Goal: Task Accomplishment & Management: Manage account settings

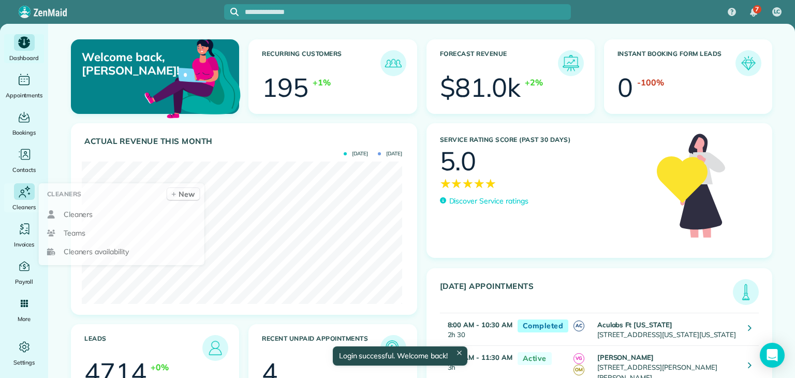
scroll to position [142, 320]
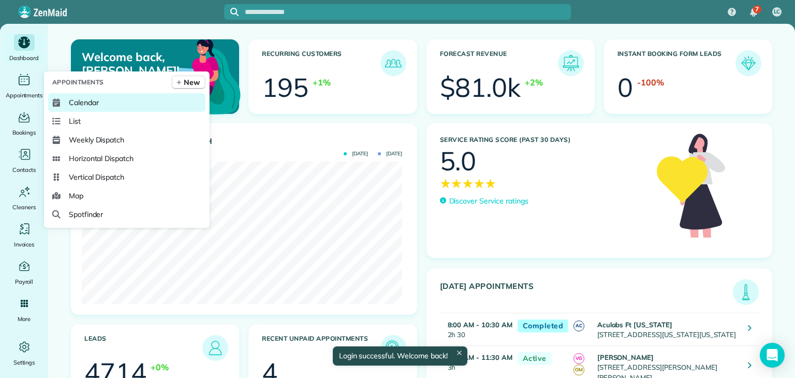
click at [78, 94] on link "Calendar" at bounding box center [126, 102] width 157 height 19
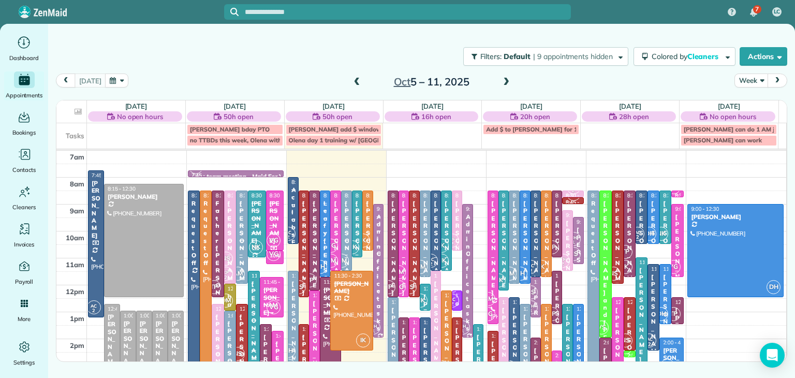
click at [285, 11] on input "text" at bounding box center [408, 12] width 326 height 8
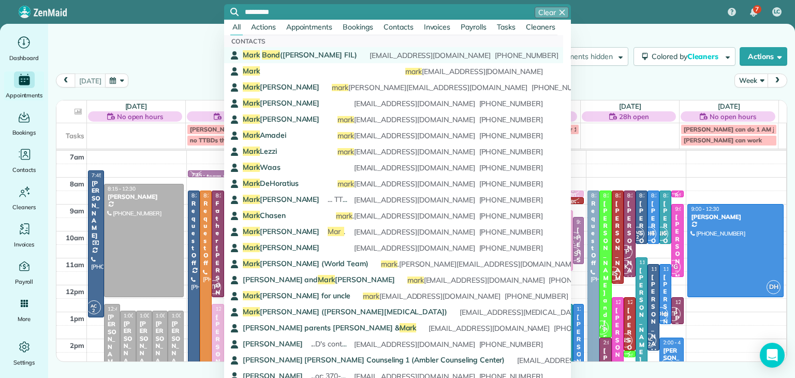
type input "*********"
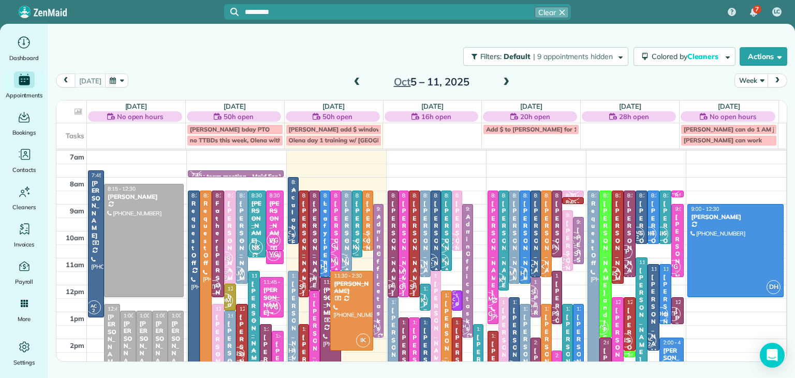
click at [305, 60] on div "Mark Bond (JD Kelly FIL) Mark has changed which rooms we clean as of 10/30/2024…" at bounding box center [393, 55] width 300 height 11
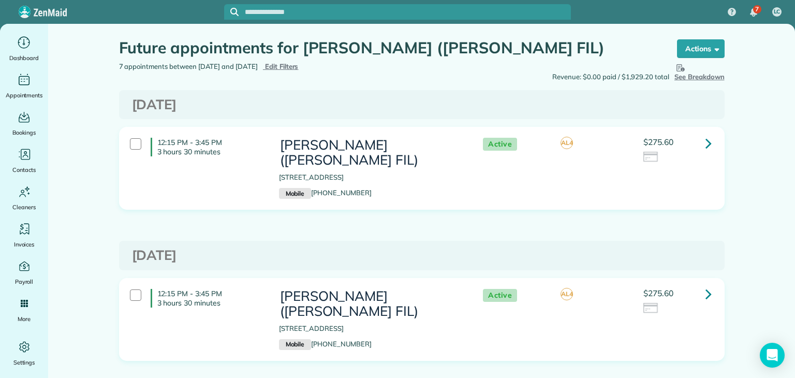
click at [301, 12] on input "text" at bounding box center [408, 12] width 326 height 8
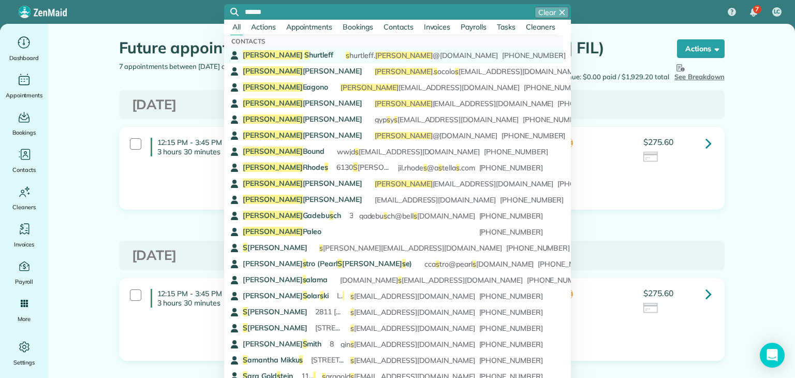
type input "******"
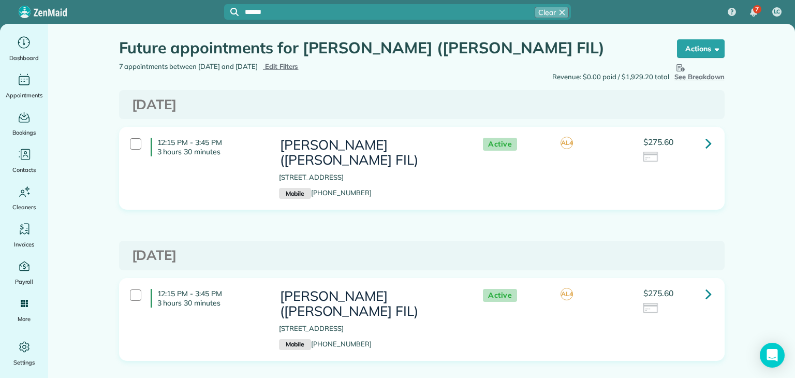
click at [374, 12] on input "******" at bounding box center [408, 12] width 326 height 8
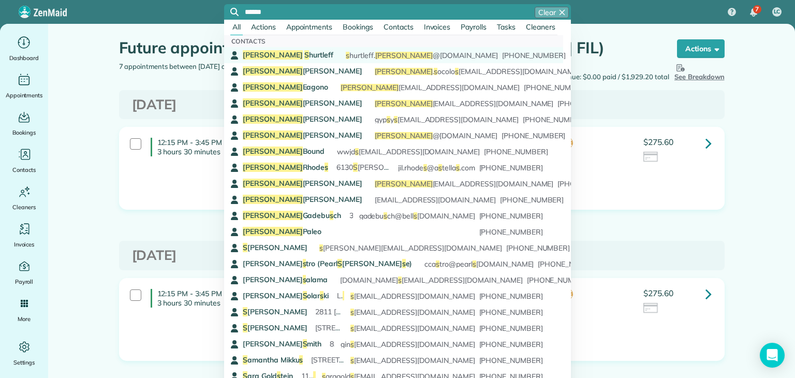
click at [341, 56] on span "222 S a s s afra s s Court Warrington PA 18976" at bounding box center [411, 54] width 141 height 9
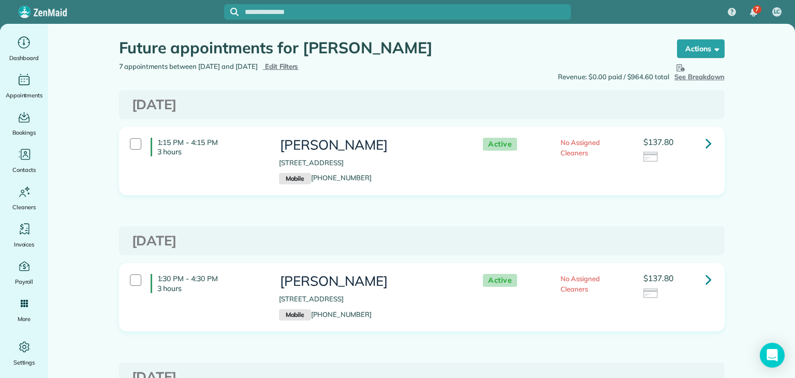
click at [326, 11] on input "text" at bounding box center [408, 12] width 326 height 8
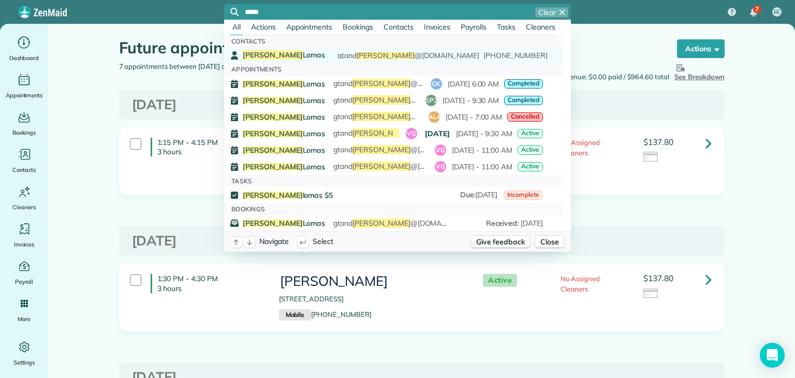
type input "*****"
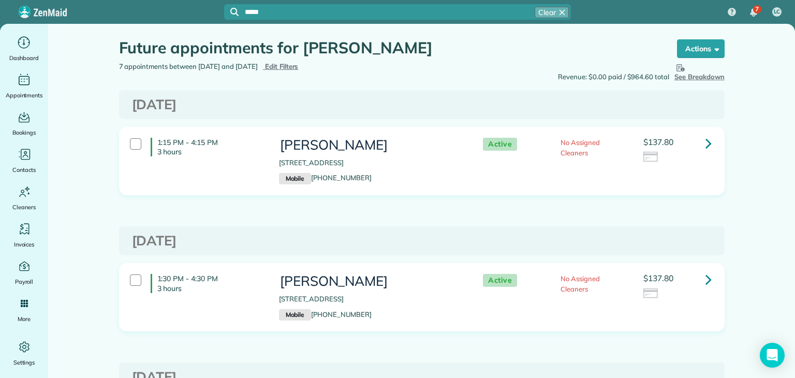
click at [289, 11] on input "*****" at bounding box center [408, 12] width 326 height 8
click at [257, 56] on span "Jenea" at bounding box center [273, 54] width 60 height 9
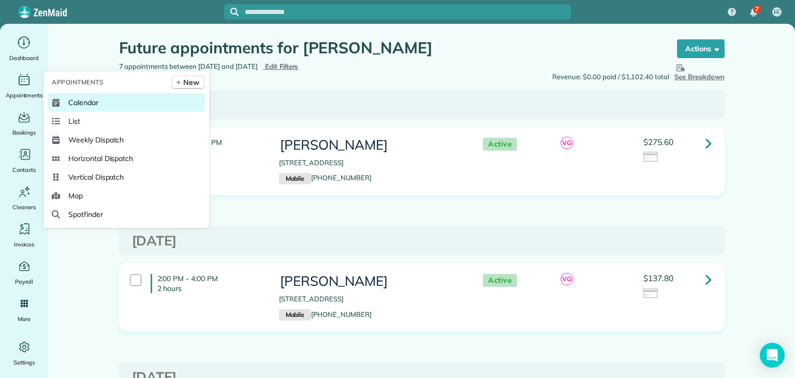
click at [88, 103] on span "Calendar" at bounding box center [83, 102] width 30 height 10
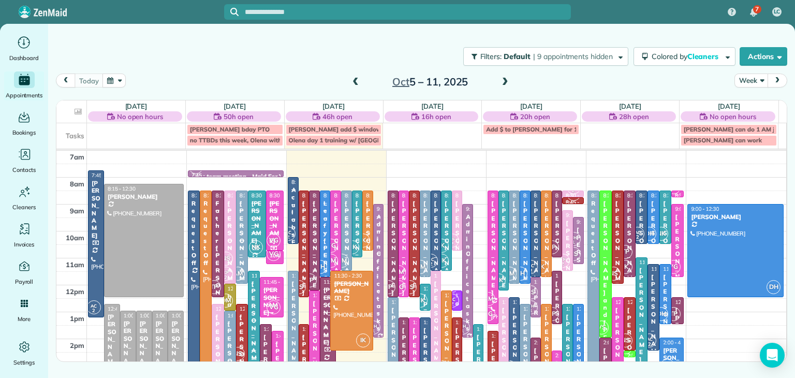
drag, startPoint x: 349, startPoint y: 5, endPoint x: 366, endPoint y: 18, distance: 21.4
click at [366, 18] on div at bounding box center [397, 12] width 347 height 16
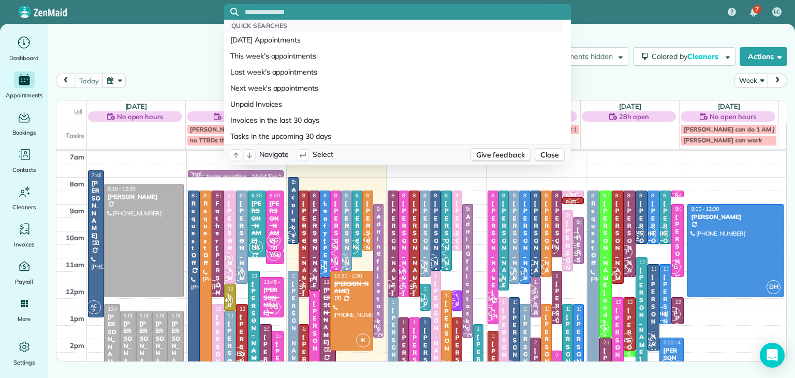
click at [349, 12] on input "text" at bounding box center [408, 12] width 326 height 8
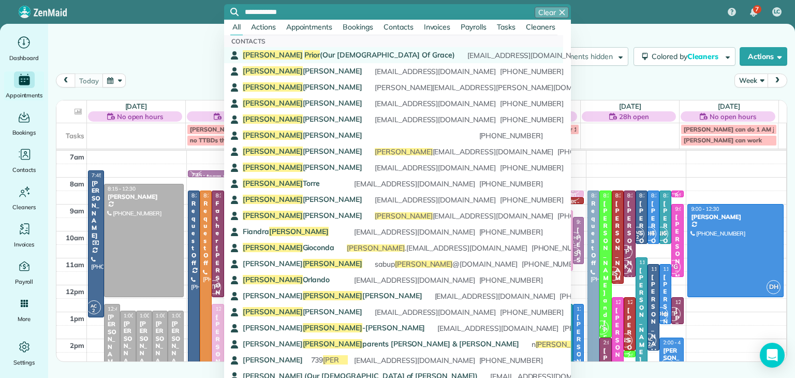
type input "**********"
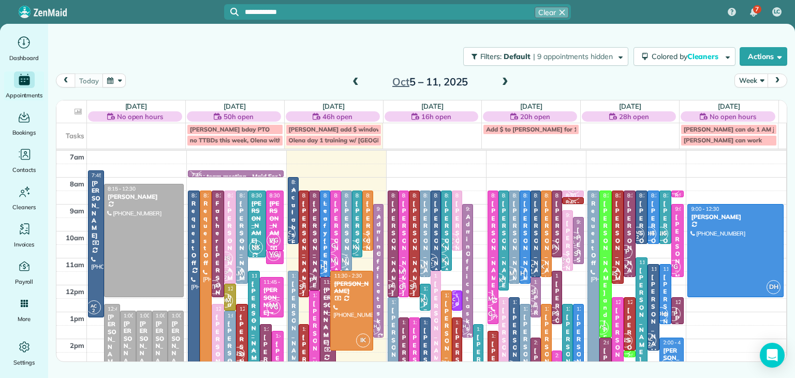
click at [333, 61] on link "Joseph Prior (Our Lady Of Grace) ...47 God bless, Monsignor Prior pastor@olg1.o…" at bounding box center [393, 55] width 339 height 16
click at [745, 79] on button "Week" at bounding box center [751, 80] width 34 height 14
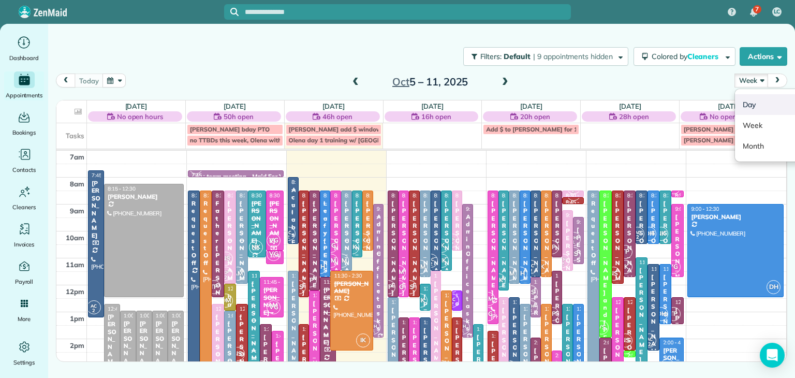
click at [768, 105] on link "Day" at bounding box center [776, 104] width 82 height 21
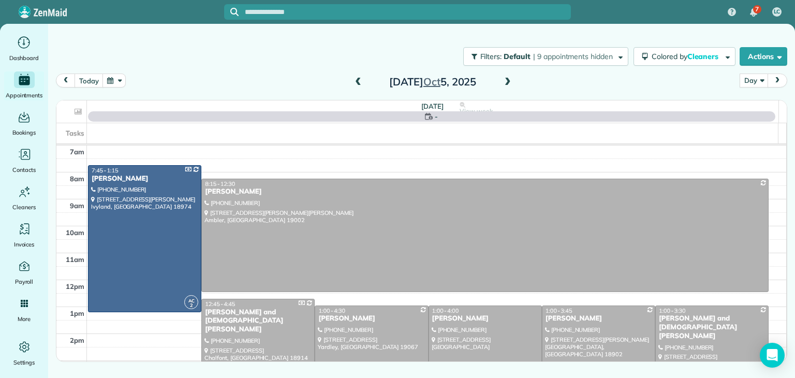
click at [506, 83] on span at bounding box center [507, 82] width 11 height 9
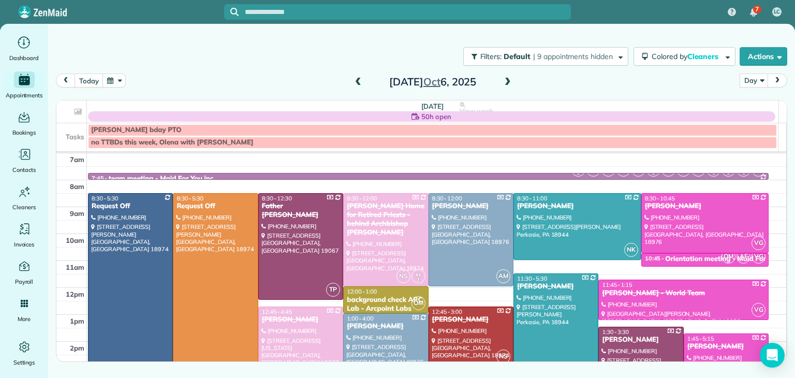
click at [506, 83] on span at bounding box center [507, 82] width 11 height 9
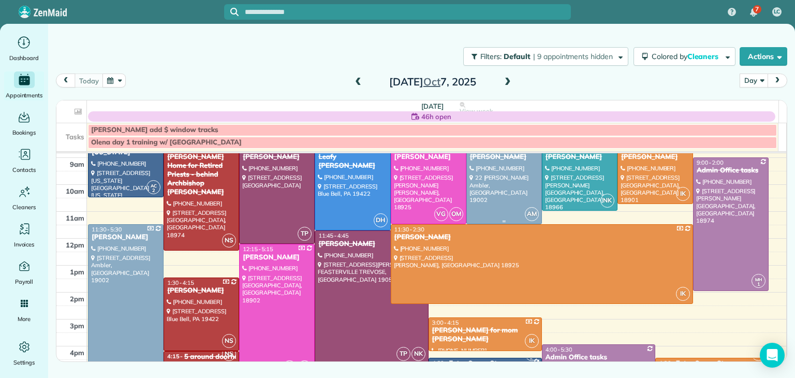
scroll to position [50, 0]
click at [509, 75] on span at bounding box center [507, 82] width 11 height 16
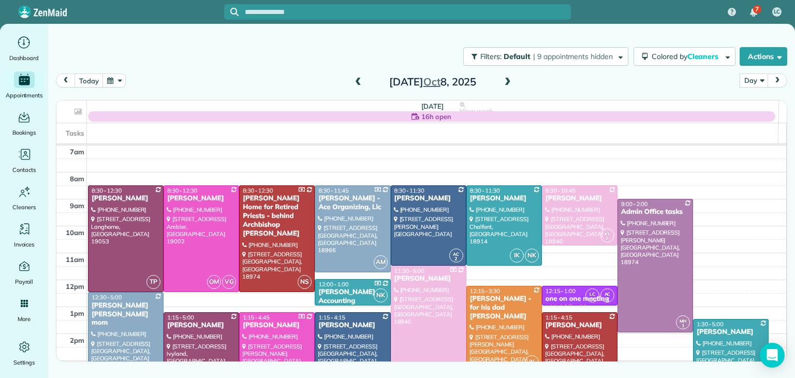
click at [509, 75] on span at bounding box center [507, 82] width 11 height 16
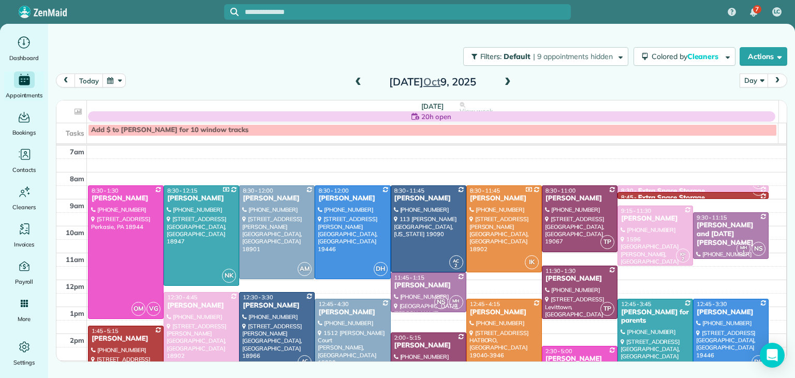
click at [509, 75] on span at bounding box center [507, 82] width 11 height 16
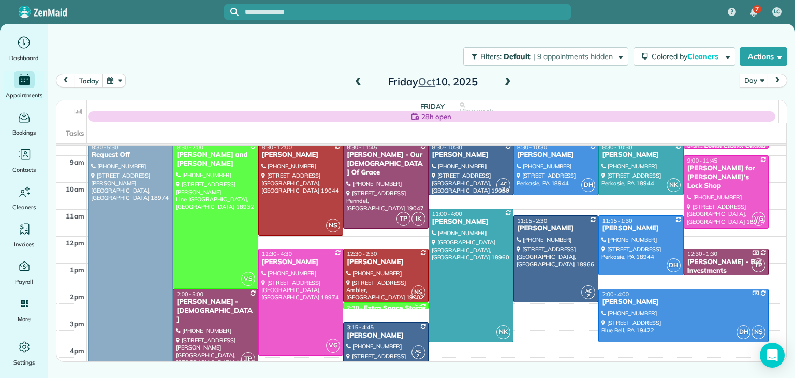
scroll to position [46, 0]
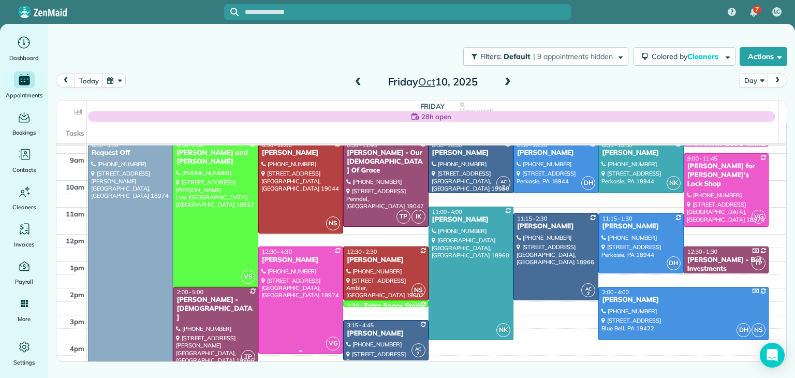
click at [309, 290] on div at bounding box center [301, 300] width 84 height 106
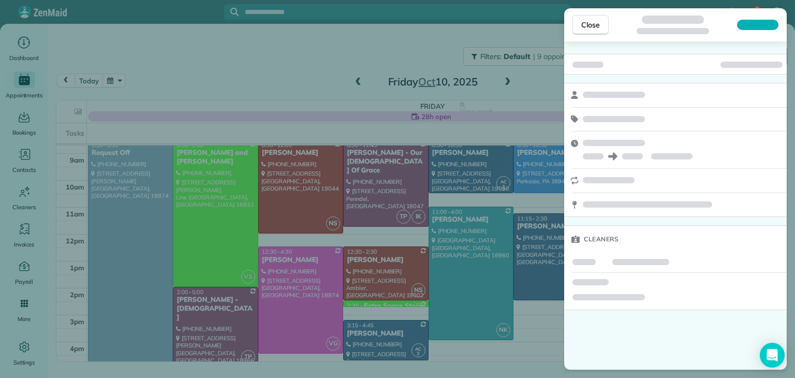
click at [309, 290] on div "Close Cleaners" at bounding box center [397, 189] width 795 height 378
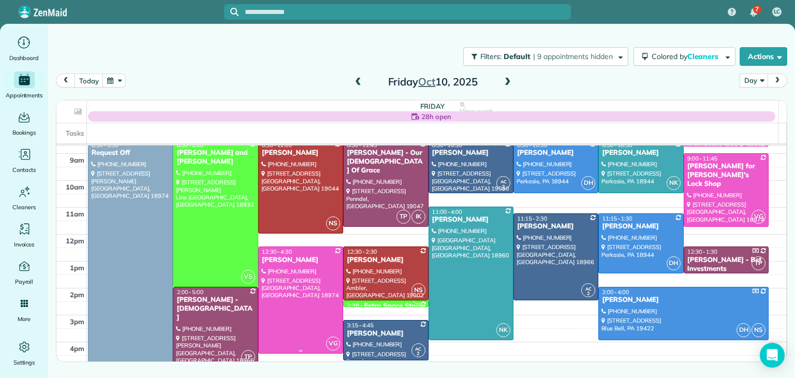
drag, startPoint x: 309, startPoint y: 290, endPoint x: 318, endPoint y: 289, distance: 8.8
drag, startPoint x: 318, startPoint y: 289, endPoint x: 289, endPoint y: 292, distance: 28.6
click at [289, 292] on div at bounding box center [301, 300] width 84 height 106
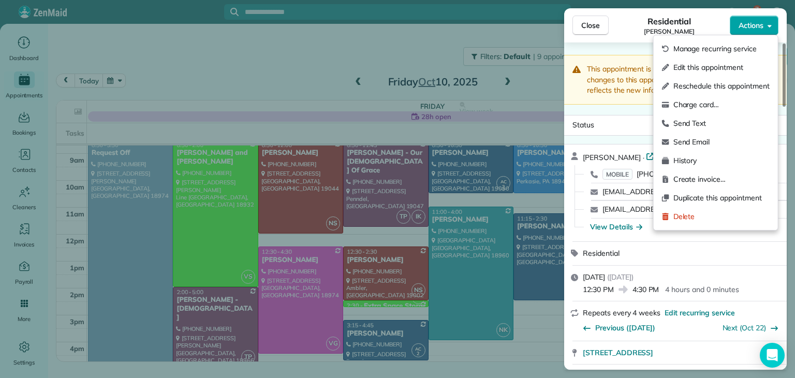
click at [757, 19] on button "Actions" at bounding box center [753, 26] width 49 height 20
click at [623, 57] on div "This appointment is linked to Payroll ID #325 . If you make changes to this app…" at bounding box center [675, 80] width 222 height 50
click at [761, 23] on span "Actions" at bounding box center [750, 25] width 25 height 10
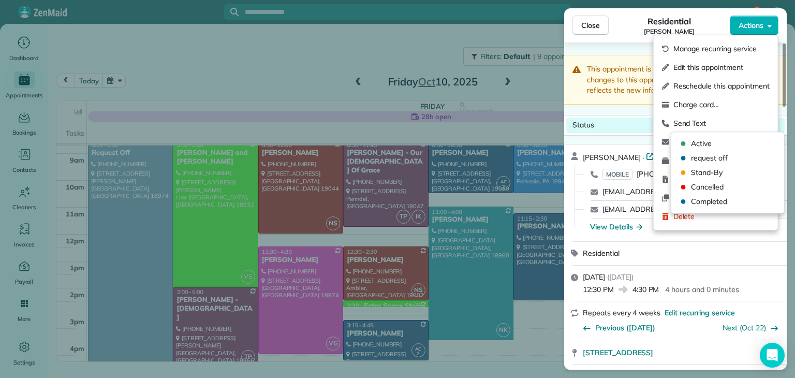
click at [618, 118] on div "Status Active" at bounding box center [675, 125] width 218 height 16
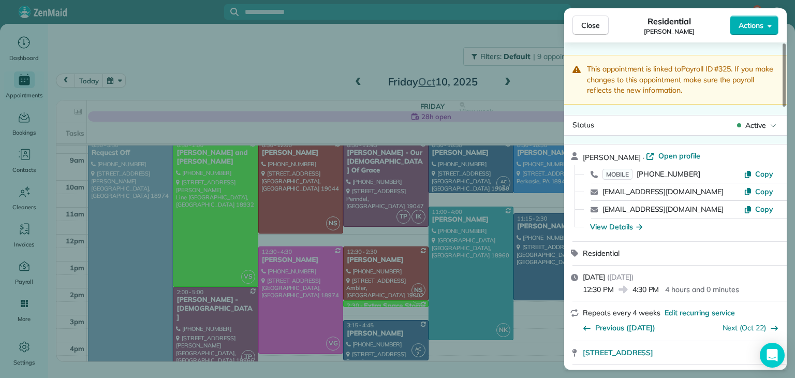
click at [255, 63] on div "Close Residential [PERSON_NAME] Actions This appointment is linked to Payroll I…" at bounding box center [397, 189] width 795 height 378
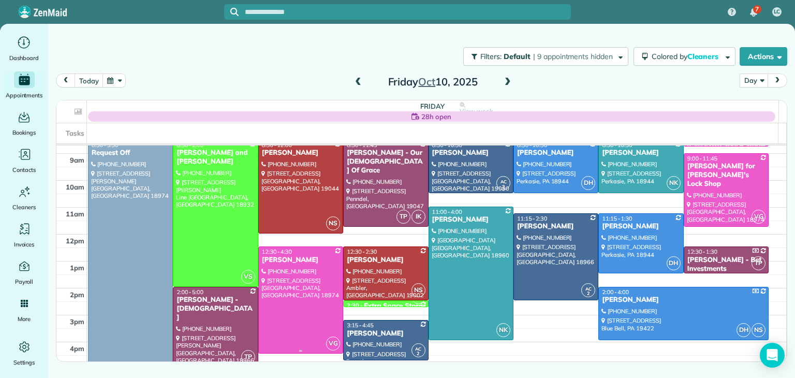
click at [271, 308] on div at bounding box center [301, 300] width 84 height 106
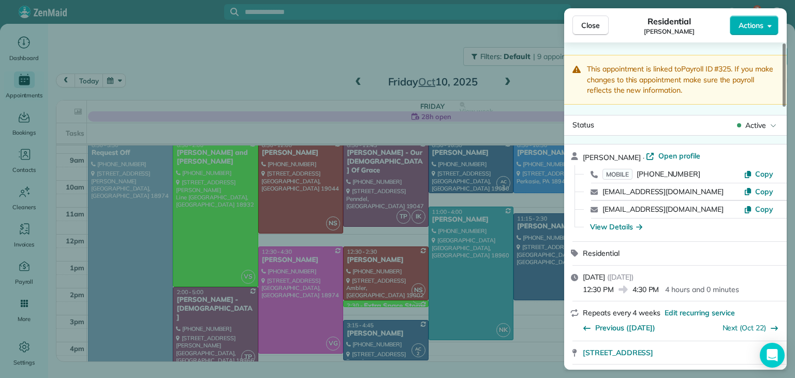
click at [590, 24] on span "Close" at bounding box center [590, 25] width 19 height 10
